Goal: Task Accomplishment & Management: Manage account settings

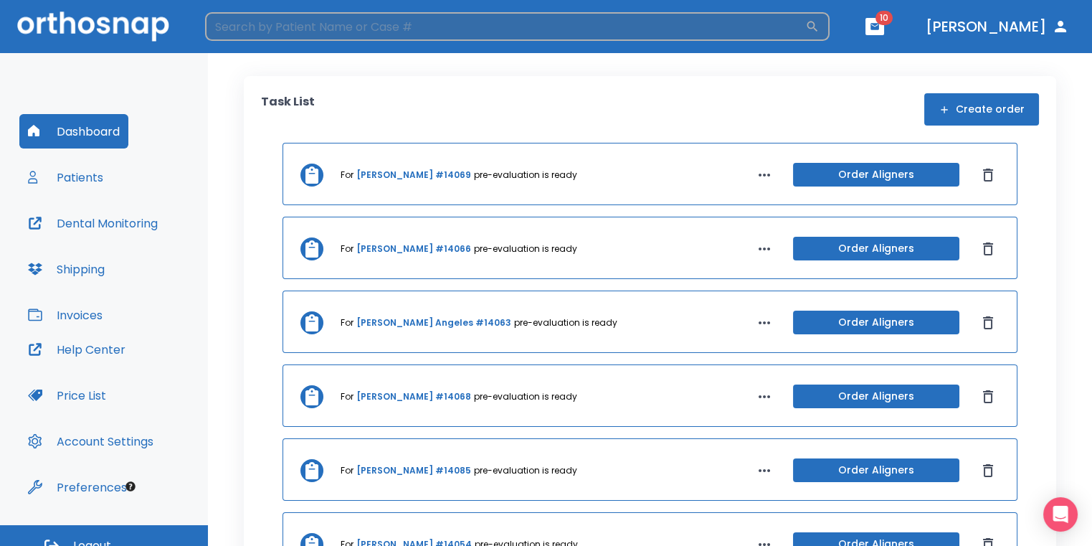
click at [730, 32] on input "search" at bounding box center [505, 26] width 600 height 29
type input "chase"
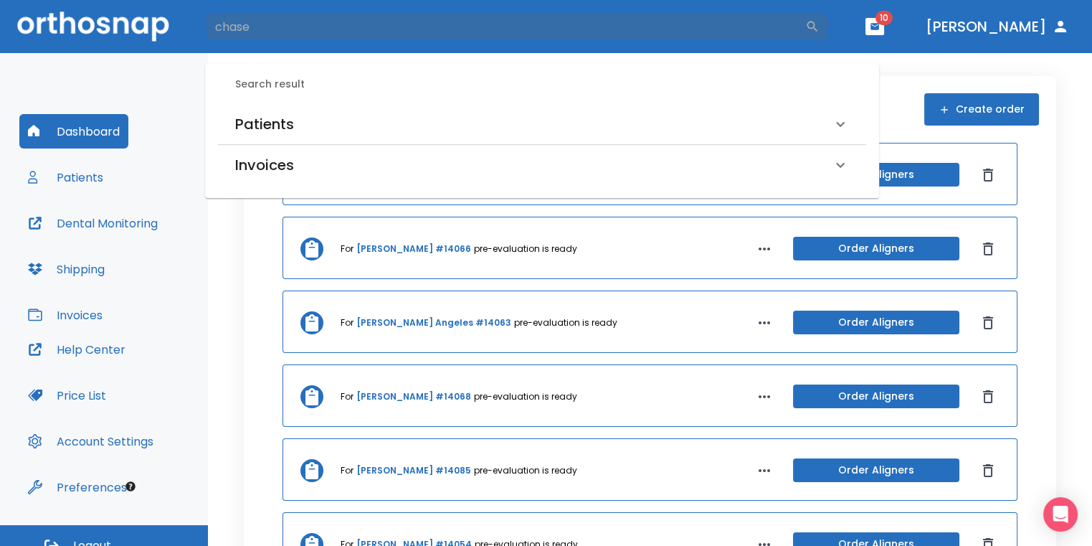
drag, startPoint x: 488, startPoint y: 118, endPoint x: 455, endPoint y: 122, distance: 33.3
click at [488, 118] on div "Patients" at bounding box center [533, 124] width 597 height 23
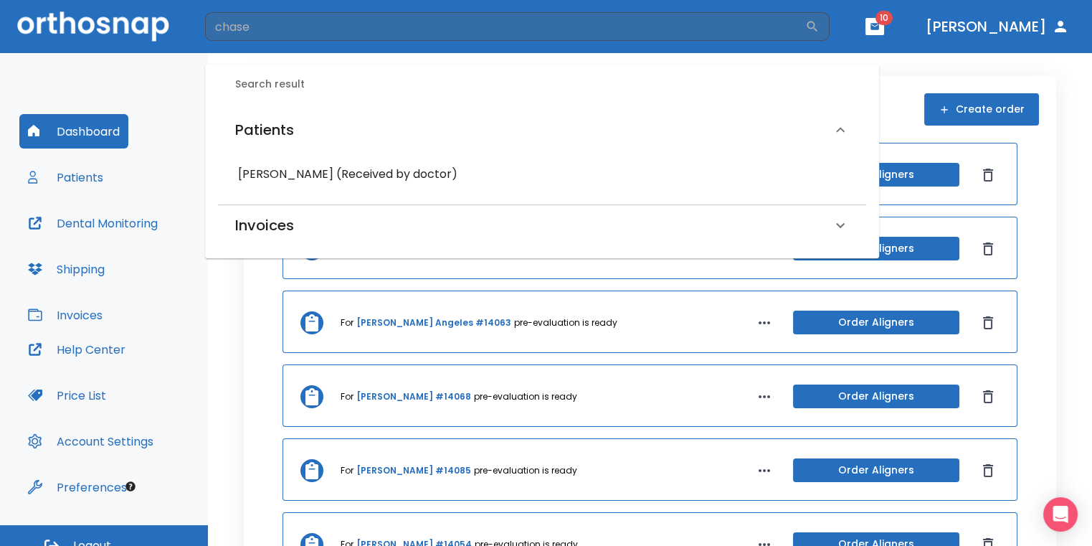
click at [344, 174] on h6 "[PERSON_NAME] (Received by doctor)" at bounding box center [542, 174] width 608 height 20
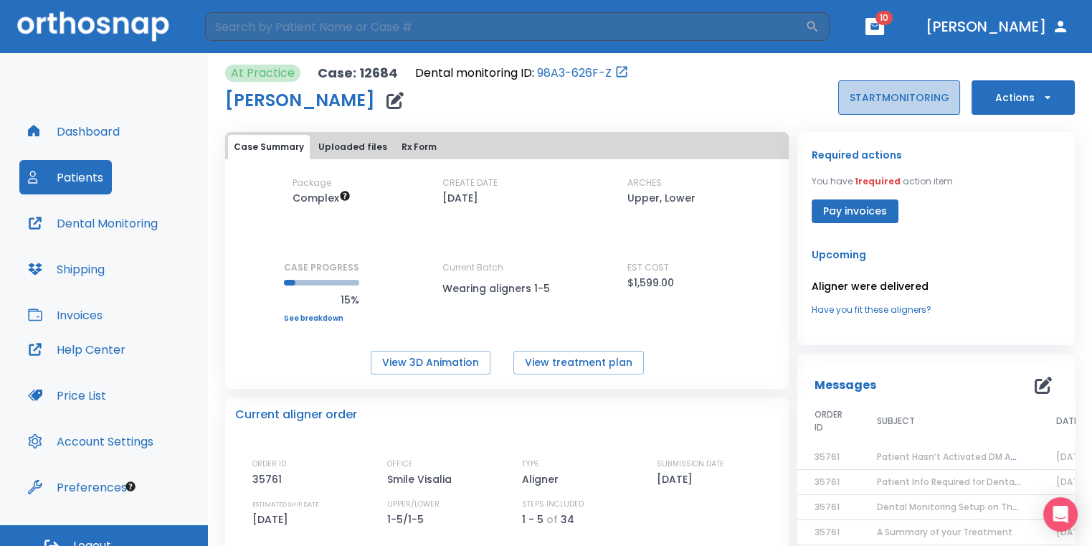
click at [844, 108] on button "START MONITORING" at bounding box center [900, 97] width 122 height 34
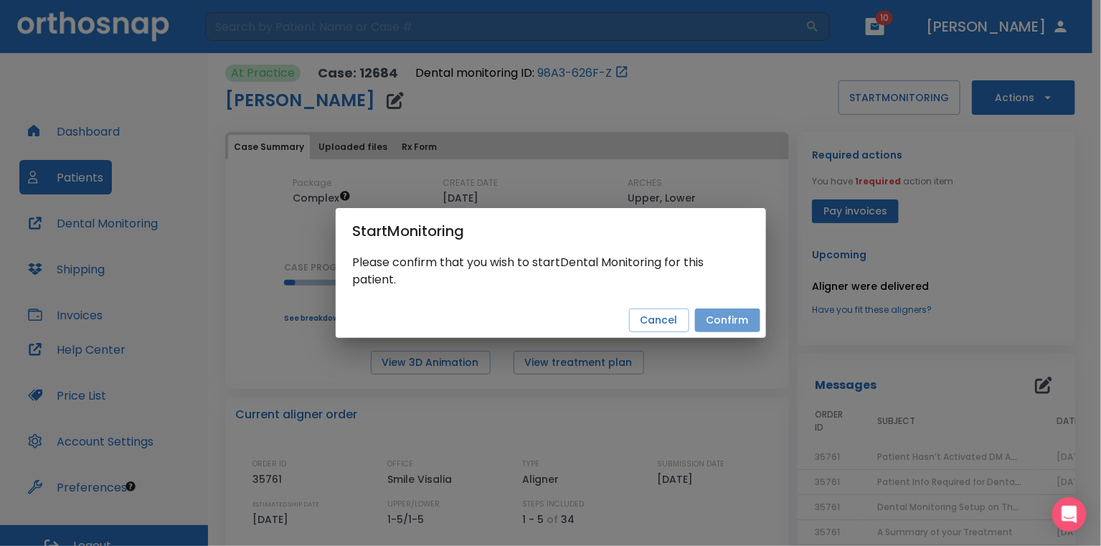
click at [739, 326] on button "Confirm" at bounding box center [727, 320] width 65 height 24
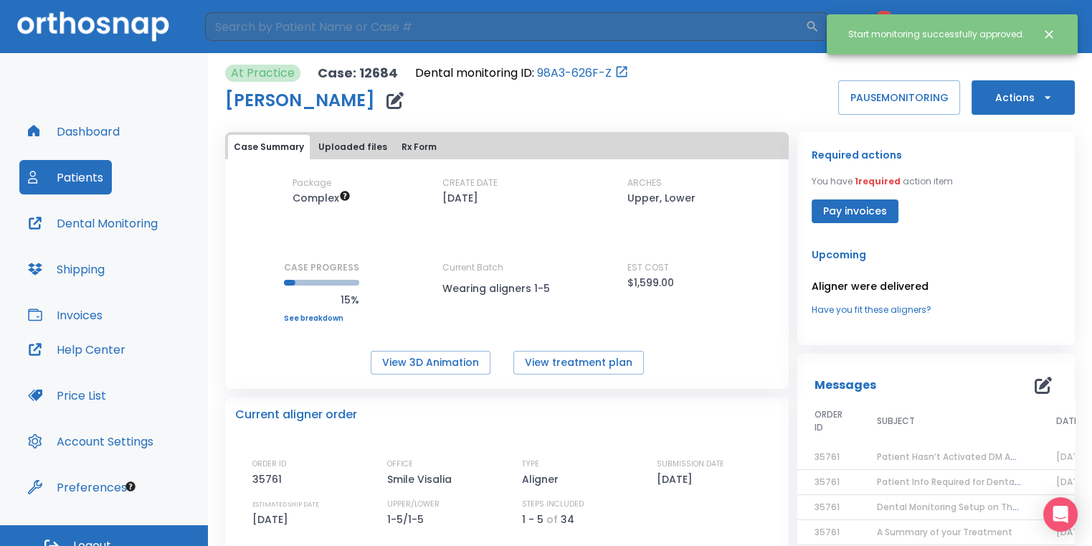
click at [117, 217] on button "Dental Monitoring" at bounding box center [92, 223] width 147 height 34
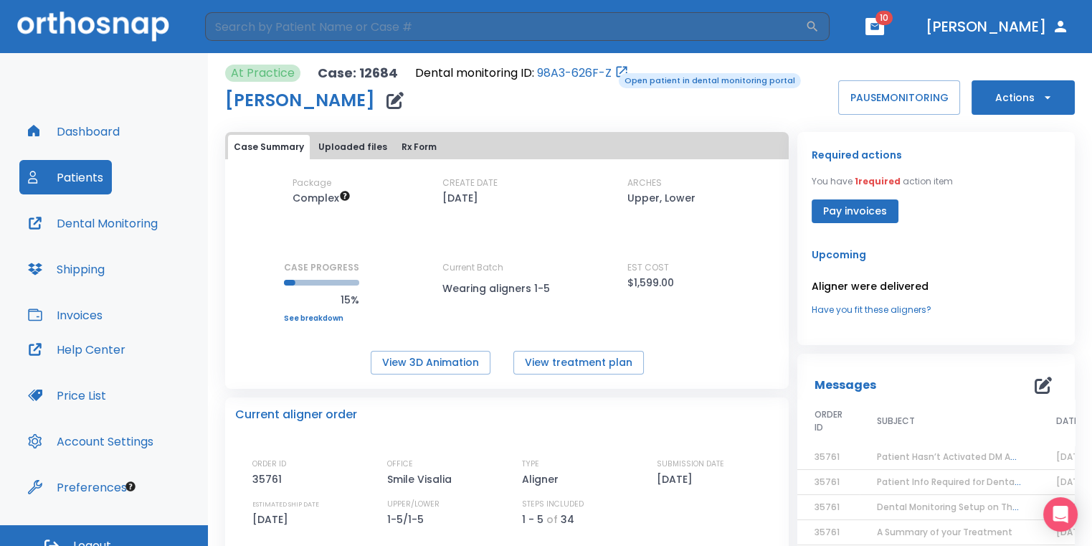
click at [609, 72] on div "Dental monitoring ID: 98A3-626F-Z" at bounding box center [522, 73] width 214 height 17
click at [616, 69] on icon "Open patient in dental monitoring portal" at bounding box center [622, 72] width 14 height 14
click at [620, 70] on icon "Open patient in dental monitoring portal" at bounding box center [622, 72] width 11 height 11
click at [615, 70] on icon "Open patient in dental monitoring portal" at bounding box center [622, 72] width 14 height 14
click at [387, 102] on icon "button" at bounding box center [395, 100] width 17 height 17
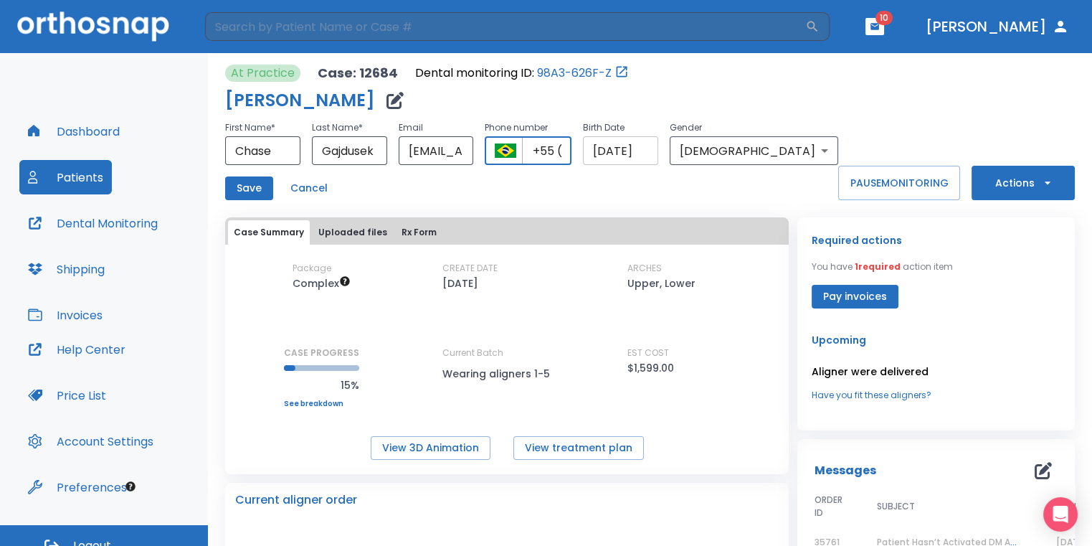
scroll to position [0, 32]
drag, startPoint x: 588, startPoint y: 149, endPoint x: 719, endPoint y: 146, distance: 131.3
click at [719, 146] on div "First Name * Chase ​ Last Name * Gajdusek ​ Email Chasegaj@icloud.com ​ Phone n…" at bounding box center [531, 142] width 613 height 46
drag, startPoint x: 641, startPoint y: 146, endPoint x: 593, endPoint y: 156, distance: 49.8
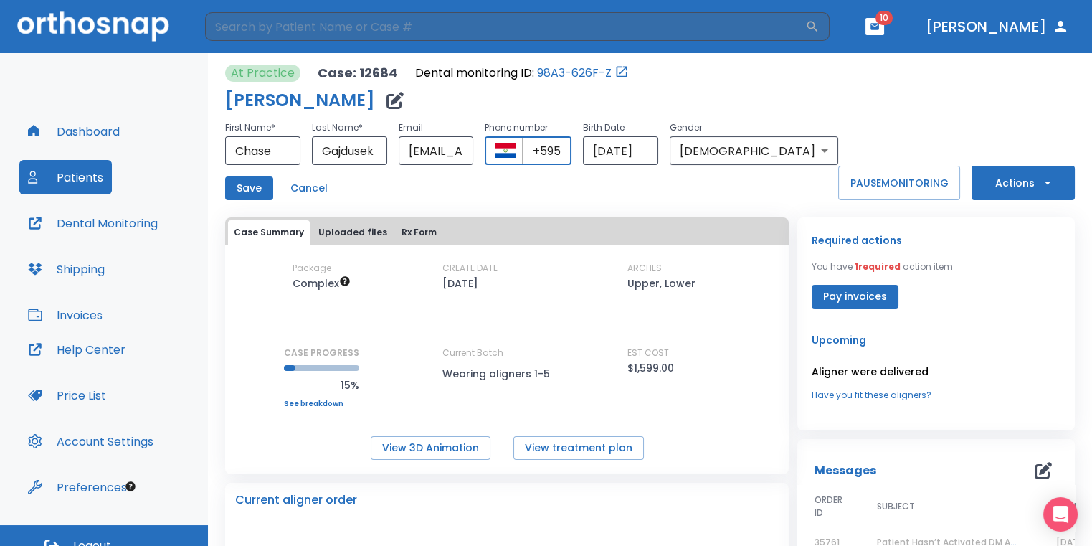
click at [572, 156] on input "+595" at bounding box center [546, 150] width 49 height 29
type input "+1 (559) 690-5811"
drag, startPoint x: 445, startPoint y: 150, endPoint x: 585, endPoint y: 146, distance: 139.9
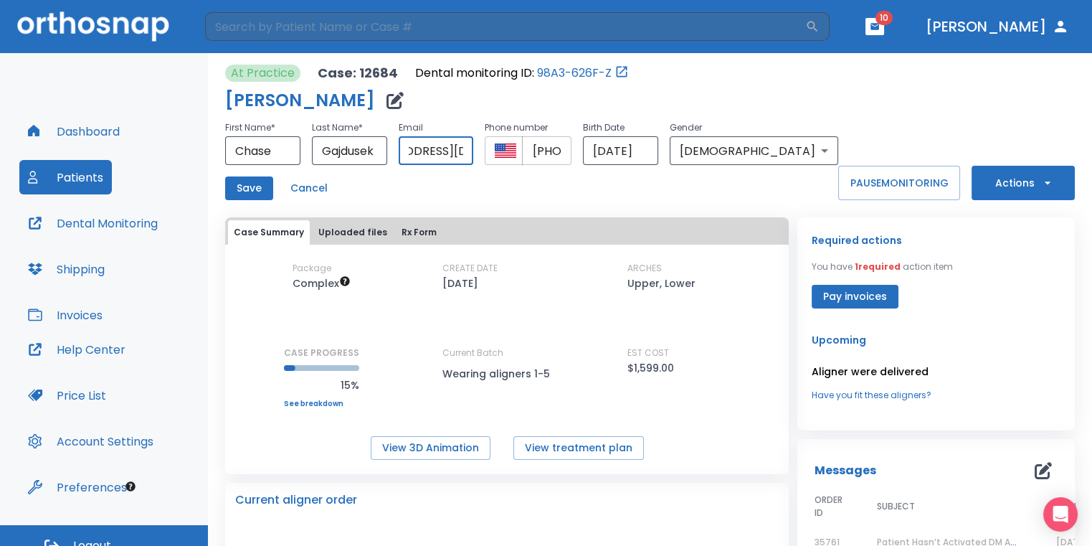
click at [585, 146] on div "First Name * Chase ​ Last Name * Gajdusek ​ Email Chasegaj@icloud.com ​ Phone n…" at bounding box center [531, 142] width 613 height 46
type input "chasegaj@icloud.com"
click at [243, 184] on button "Save" at bounding box center [249, 188] width 48 height 24
